Goal: Transaction & Acquisition: Obtain resource

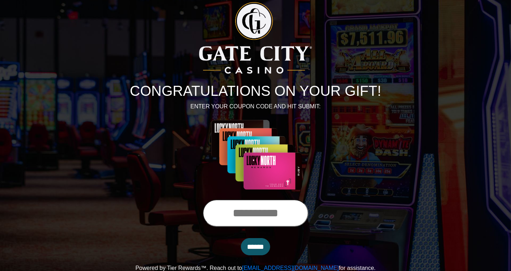
scroll to position [7, 0]
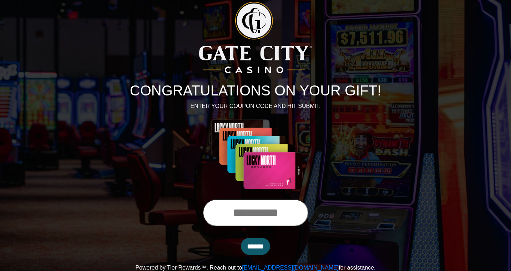
click at [231, 213] on input "text" at bounding box center [256, 212] width 106 height 27
type input "**********"
click at [262, 248] on input "******" at bounding box center [255, 245] width 29 height 17
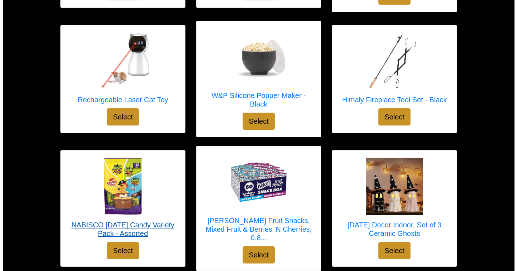
scroll to position [487, 0]
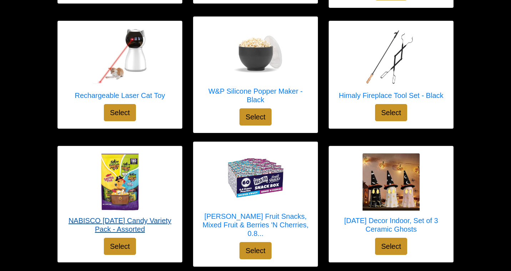
click at [112, 172] on img at bounding box center [119, 181] width 57 height 57
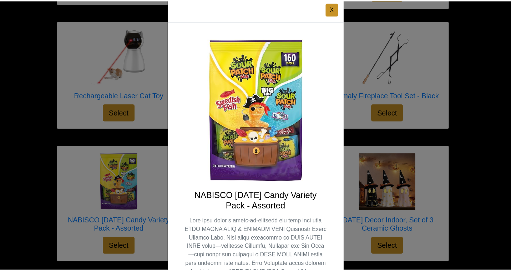
scroll to position [17, 0]
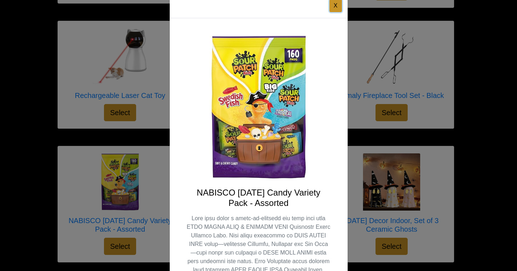
drag, startPoint x: 333, startPoint y: 7, endPoint x: 328, endPoint y: 14, distance: 8.2
click at [332, 7] on button "X" at bounding box center [335, 5] width 12 height 13
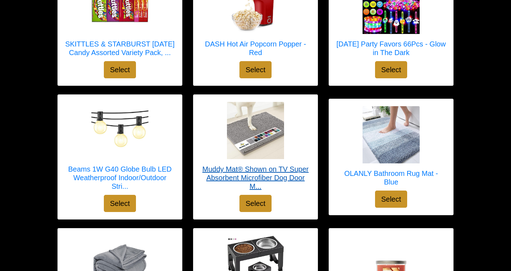
scroll to position [2455, 0]
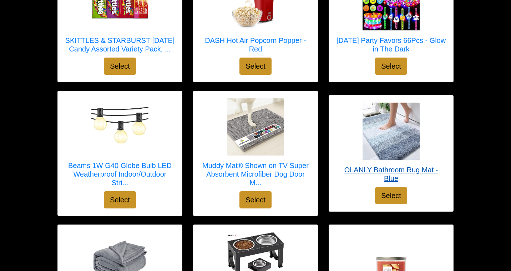
click at [383, 141] on img at bounding box center [391, 130] width 57 height 57
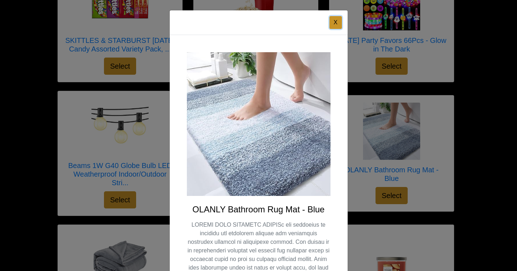
click at [331, 22] on button "X" at bounding box center [335, 22] width 12 height 13
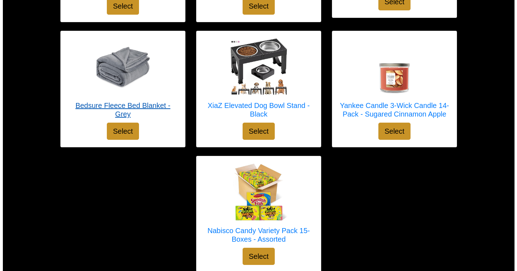
scroll to position [2690, 0]
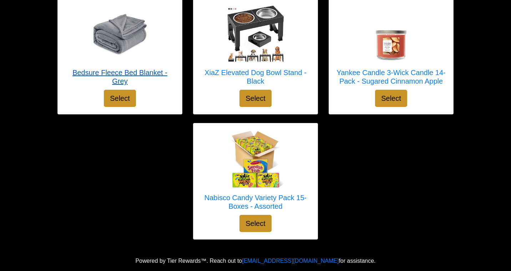
click at [116, 38] on img at bounding box center [119, 33] width 57 height 57
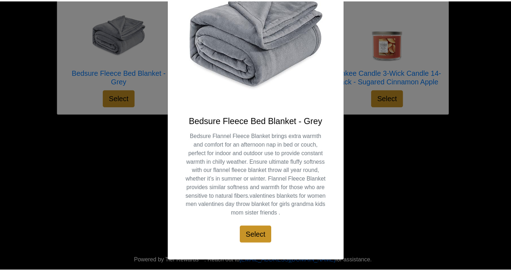
scroll to position [0, 0]
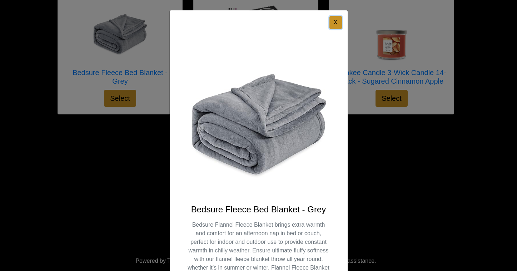
click at [336, 19] on button "X" at bounding box center [335, 22] width 12 height 13
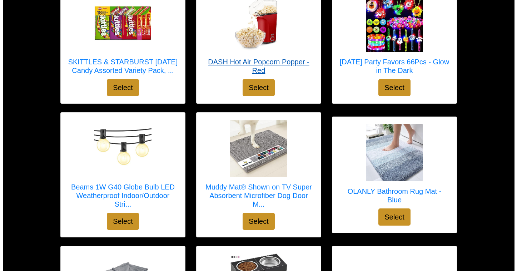
scroll to position [2447, 0]
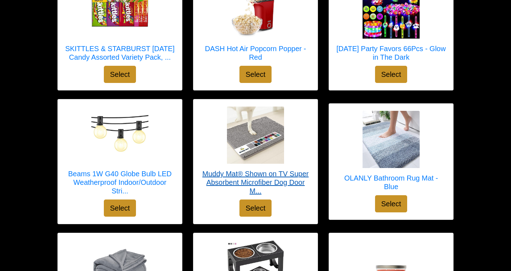
click at [260, 144] on img at bounding box center [255, 134] width 57 height 57
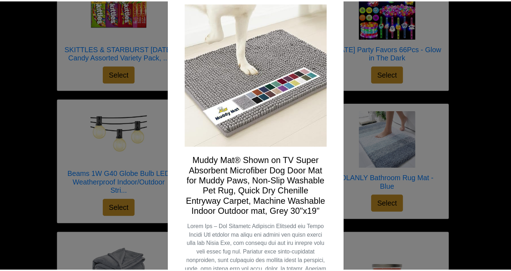
scroll to position [0, 0]
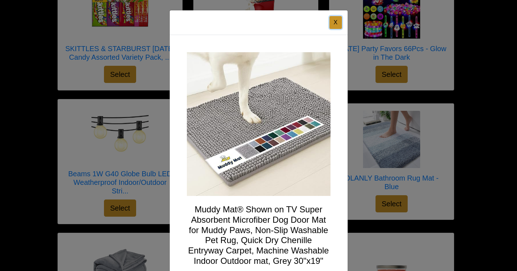
click at [333, 23] on button "X" at bounding box center [335, 22] width 12 height 13
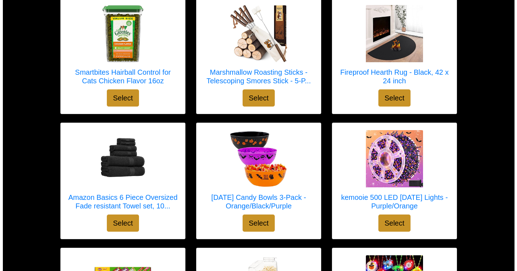
scroll to position [2172, 0]
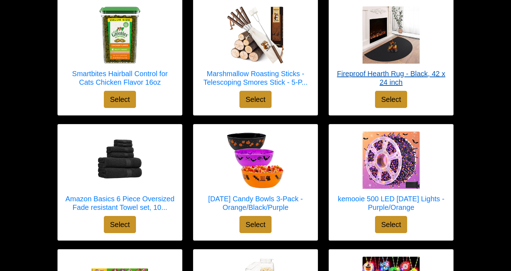
click at [376, 55] on img at bounding box center [391, 34] width 57 height 57
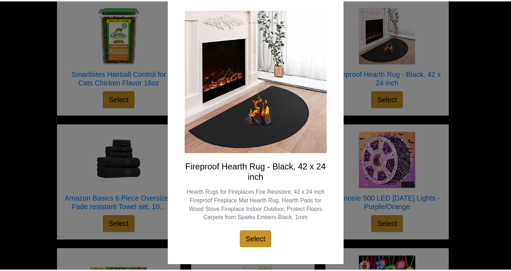
scroll to position [43, 0]
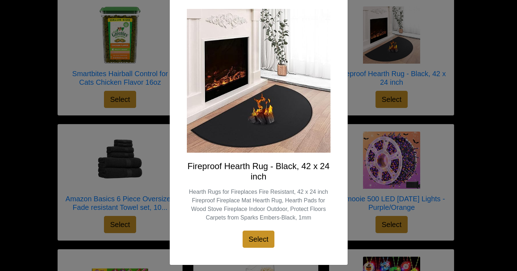
click at [157, 47] on div "X Fireproof Hearth Rug - Black, 42 x 24 inch Hearth Rugs for Fireplaces Fire Re…" at bounding box center [258, 135] width 517 height 271
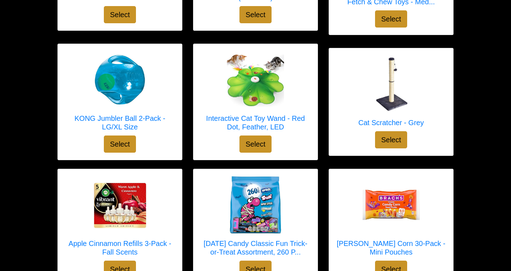
scroll to position [1487, 0]
